Goal: Task Accomplishment & Management: Manage account settings

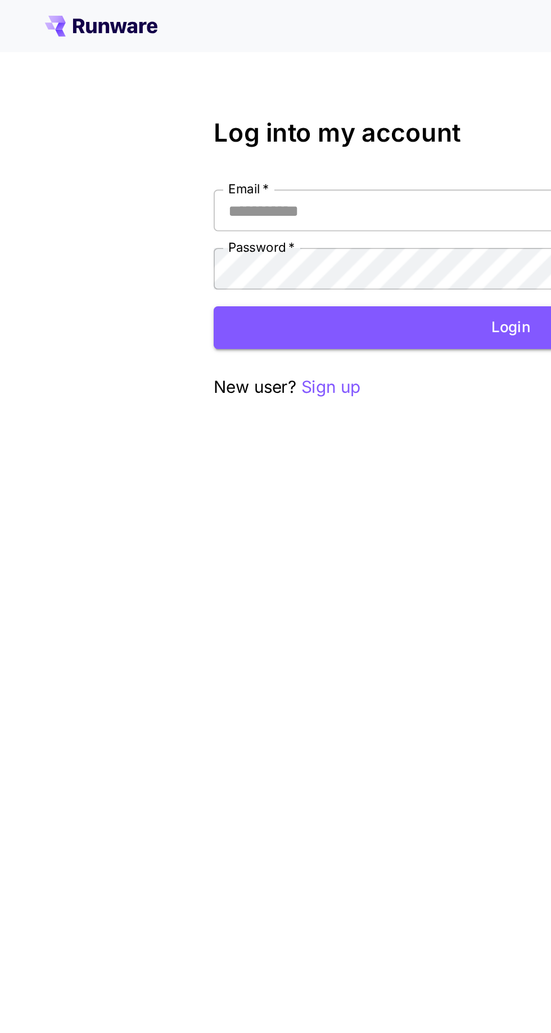
click at [238, 105] on input "Email   *" at bounding box center [275, 113] width 320 height 22
type input "**********"
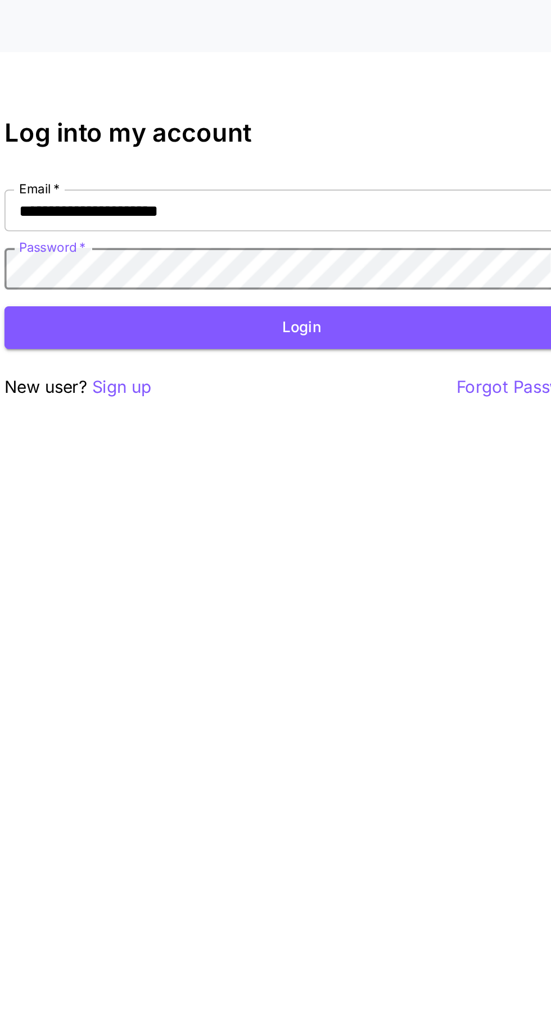
click at [333, 175] on button "Login" at bounding box center [275, 176] width 320 height 23
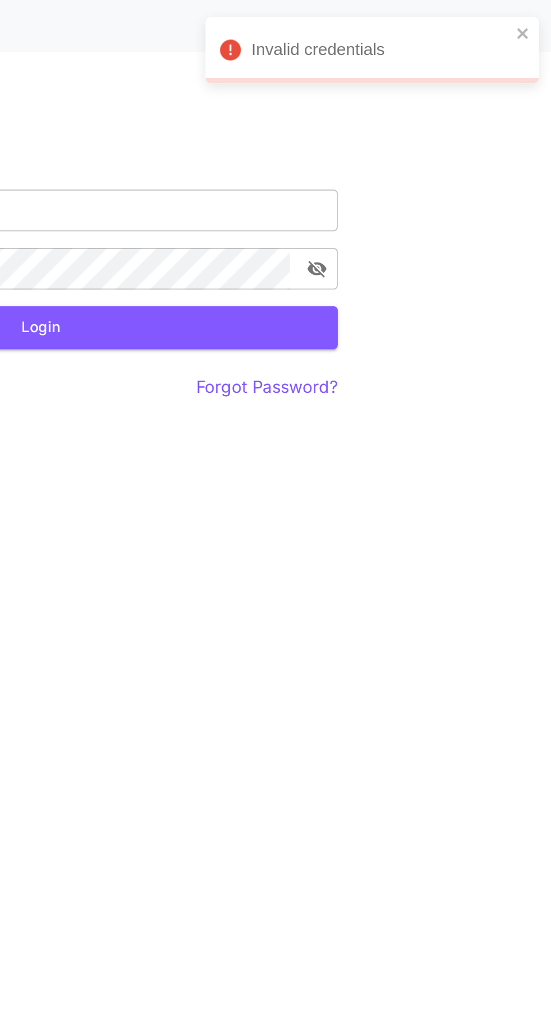
click at [435, 144] on div "Password   *" at bounding box center [275, 145] width 320 height 22
click at [427, 142] on icon "toggle password visibility" at bounding box center [424, 144] width 11 height 11
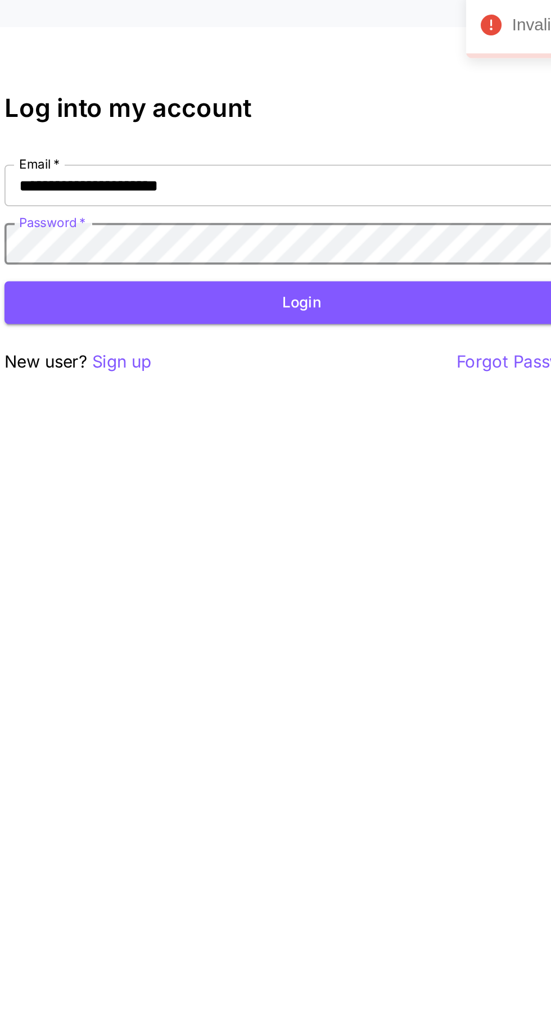
click at [318, 177] on button "Login" at bounding box center [275, 176] width 320 height 23
